Goal: Task Accomplishment & Management: Manage account settings

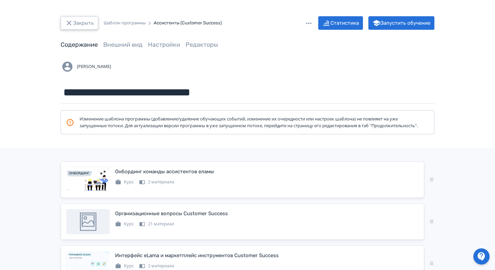
click at [74, 24] on button "Закрыть" at bounding box center [80, 23] width 38 height 14
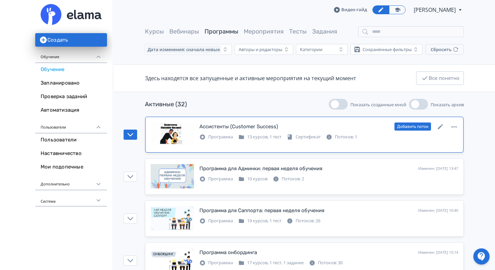
click at [345, 136] on div "Потоков: 1" at bounding box center [341, 137] width 31 height 7
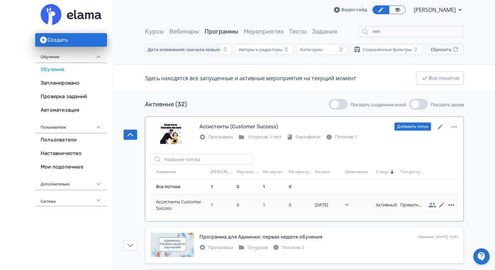
click at [449, 205] on icon at bounding box center [451, 205] width 5 height 1
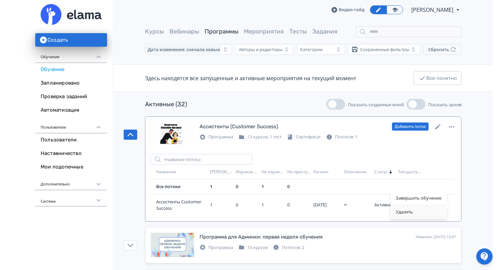
click at [419, 213] on div "Удалить" at bounding box center [418, 213] width 57 height 14
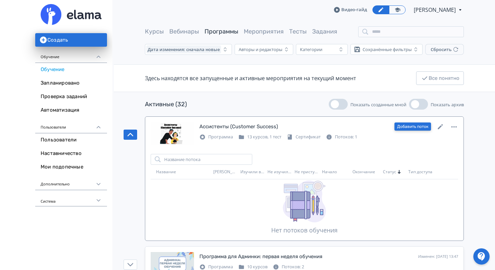
click at [416, 127] on button "Добавить поток" at bounding box center [412, 127] width 37 height 8
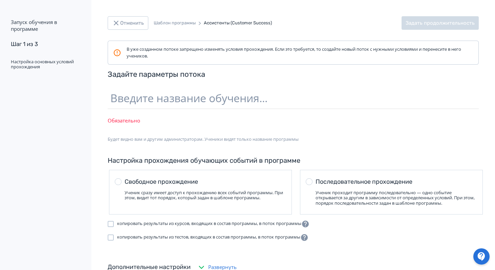
click at [309, 163] on div "В уже созданном потоке запрещено изменять условия прохождения. Если это требует…" at bounding box center [293, 164] width 404 height 247
click at [309, 182] on div at bounding box center [309, 181] width 7 height 7
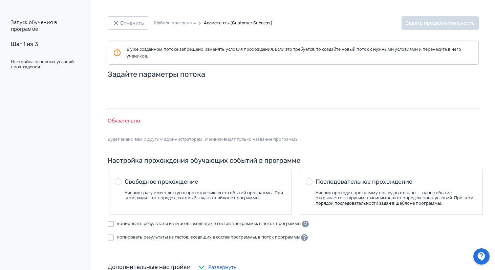
click at [242, 100] on input "text" at bounding box center [293, 98] width 371 height 22
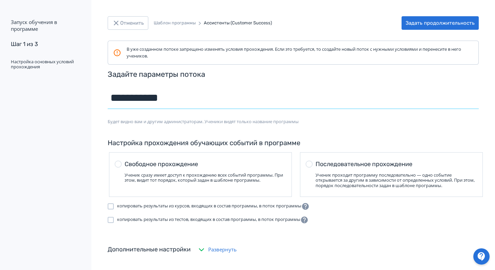
type input "**********"
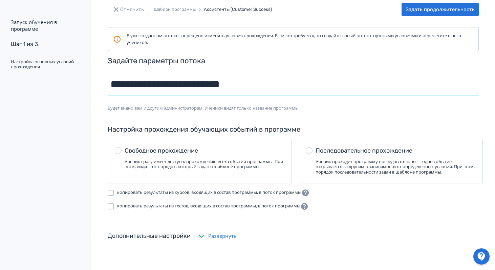
scroll to position [16, 0]
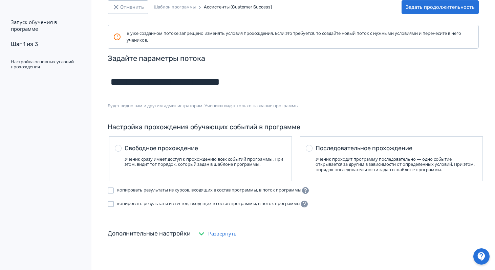
click at [221, 232] on span "Развернуть" at bounding box center [222, 234] width 28 height 8
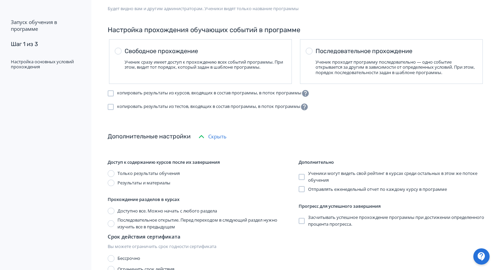
scroll to position [113, 0]
click at [116, 222] on label "Последовательное открытие. Перед переходом в следующий раздел нужно изучить все…" at bounding box center [201, 223] width 186 height 13
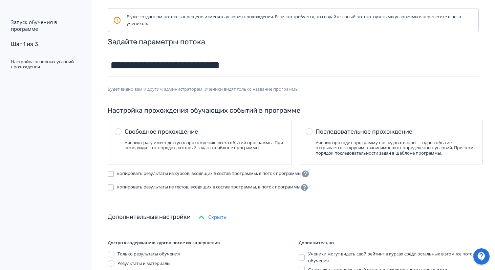
scroll to position [144, 0]
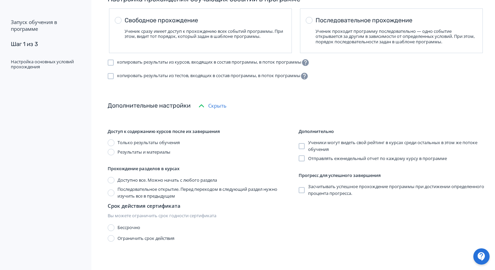
click at [112, 180] on div at bounding box center [111, 180] width 7 height 7
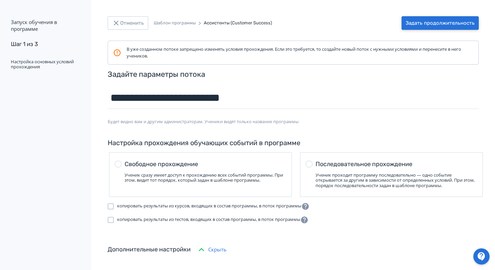
click at [441, 22] on button "Задать продолжительность" at bounding box center [440, 23] width 77 height 14
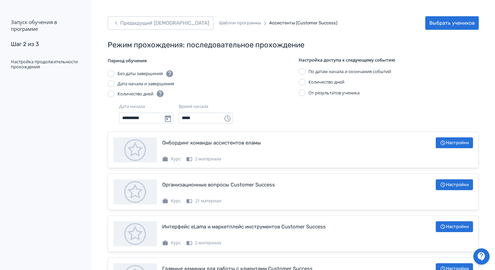
click at [135, 94] on div "Количество дней" at bounding box center [140, 94] width 47 height 8
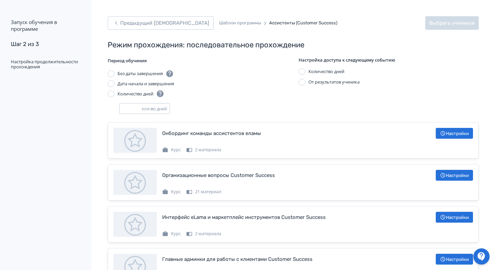
click at [127, 108] on input "number" at bounding box center [131, 109] width 22 height 10
type input "**"
click at [219, 103] on div "Период обучения Без даты завершения Дата начала и завершения Количество дней **…" at bounding box center [198, 90] width 180 height 65
click at [303, 81] on div at bounding box center [302, 82] width 7 height 7
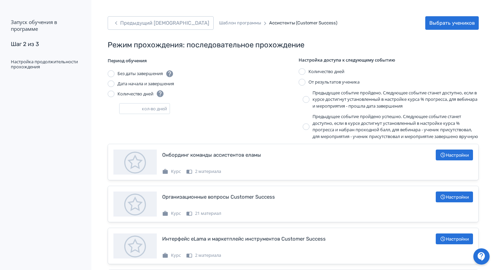
click at [308, 98] on div at bounding box center [306, 99] width 7 height 7
click at [450, 23] on button "Выбрать учеников" at bounding box center [451, 23] width 53 height 14
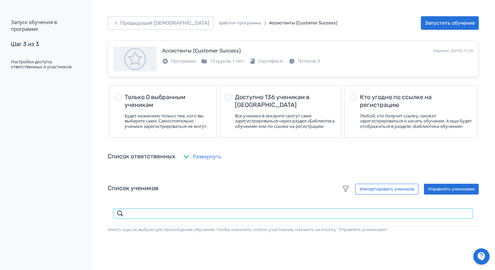
click at [174, 215] on input "search" at bounding box center [293, 213] width 360 height 11
type input "**********"
drag, startPoint x: 172, startPoint y: 218, endPoint x: 112, endPoint y: 218, distance: 59.9
click at [112, 218] on td "**********" at bounding box center [293, 213] width 371 height 25
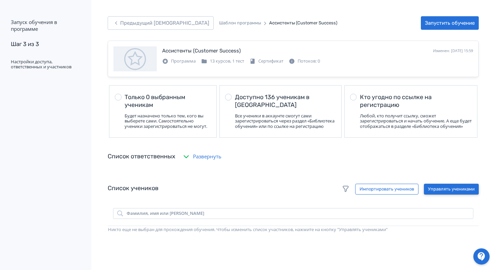
click at [447, 195] on button "Управлять учениками" at bounding box center [451, 189] width 55 height 11
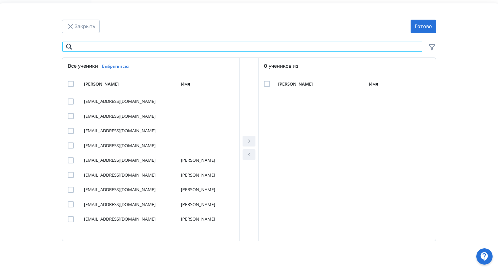
click at [149, 47] on input "Modal" at bounding box center [242, 46] width 360 height 11
type input "*"
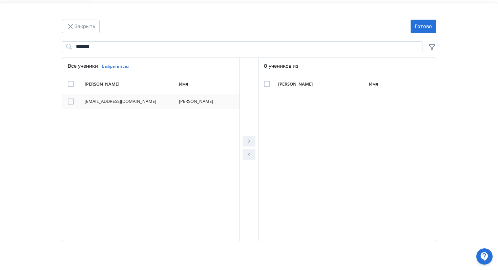
click at [70, 100] on div "Modal" at bounding box center [71, 102] width 6 height 6
click at [242, 136] on div "Modal" at bounding box center [248, 149] width 19 height 183
click at [245, 139] on icon "Modal" at bounding box center [249, 141] width 8 height 8
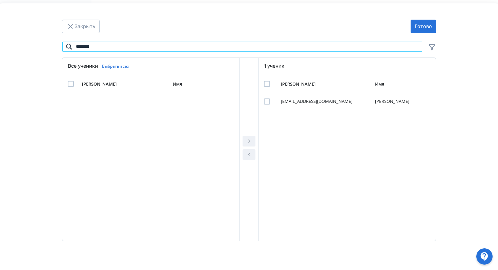
drag, startPoint x: 109, startPoint y: 48, endPoint x: 72, endPoint y: 47, distance: 36.6
click at [72, 47] on input "********" at bounding box center [242, 46] width 360 height 11
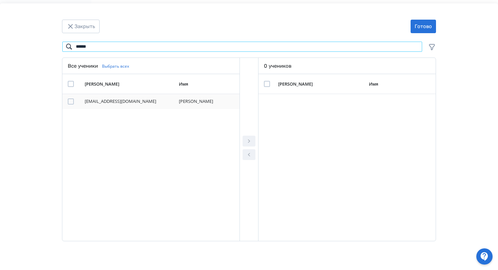
type input "******"
click at [71, 103] on div "Modal" at bounding box center [71, 102] width 6 height 6
click at [250, 140] on icon "Modal" at bounding box center [249, 141] width 8 height 8
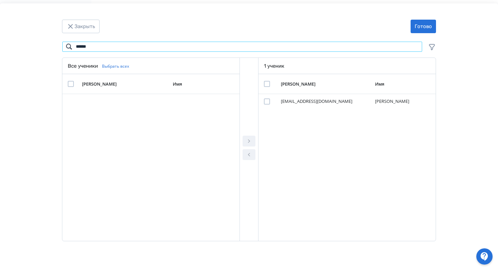
drag, startPoint x: 414, startPoint y: 46, endPoint x: 403, endPoint y: 46, distance: 11.2
click at [414, 46] on input "******" at bounding box center [242, 46] width 360 height 11
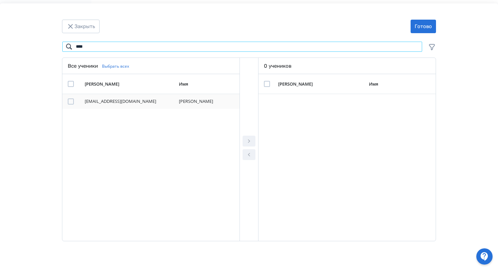
type input "****"
click at [67, 101] on td "Modal" at bounding box center [72, 101] width 20 height 15
click at [70, 103] on div "Modal" at bounding box center [71, 102] width 6 height 6
click at [252, 143] on icon "Modal" at bounding box center [249, 141] width 8 height 8
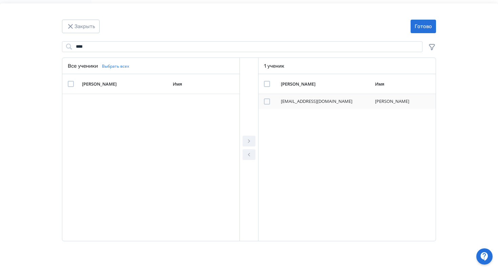
click at [267, 101] on div "Modal" at bounding box center [267, 102] width 6 height 6
click at [266, 104] on div "Modal" at bounding box center [267, 102] width 6 height 6
click at [292, 151] on div "[PERSON_NAME] Имя [EMAIL_ADDRESS][DOMAIN_NAME] [PERSON_NAME]" at bounding box center [346, 149] width 177 height 151
click at [265, 101] on div "Modal" at bounding box center [267, 102] width 6 height 6
click at [421, 28] on button "Готово" at bounding box center [422, 27] width 25 height 14
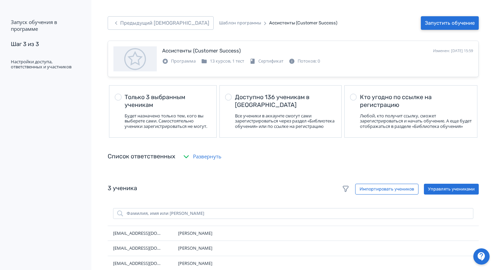
click at [435, 22] on button "Запустить обучение" at bounding box center [450, 23] width 58 height 14
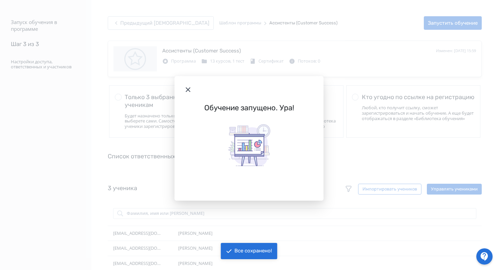
click at [188, 89] on icon "Modal" at bounding box center [188, 89] width 5 height 5
